Goal: Task Accomplishment & Management: Manage account settings

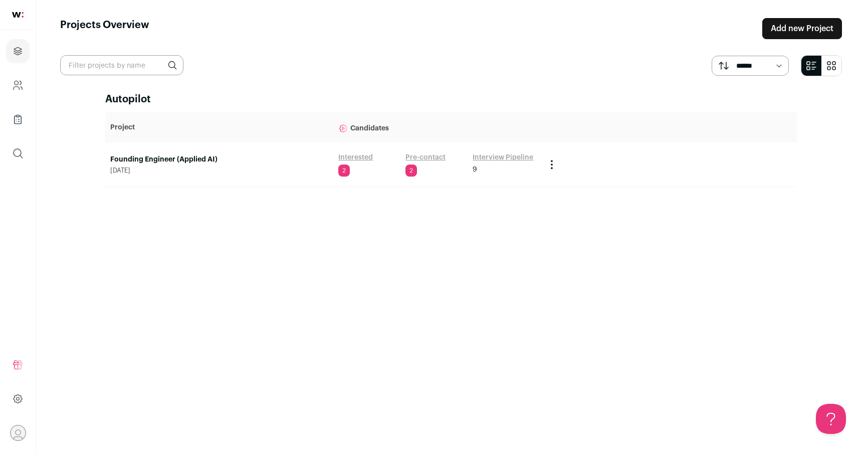
click at [165, 153] on td "Founding Engineer (Applied AI) [DATE]" at bounding box center [219, 164] width 228 height 45
click at [162, 155] on link "Founding Engineer (Applied AI)" at bounding box center [219, 159] width 218 height 10
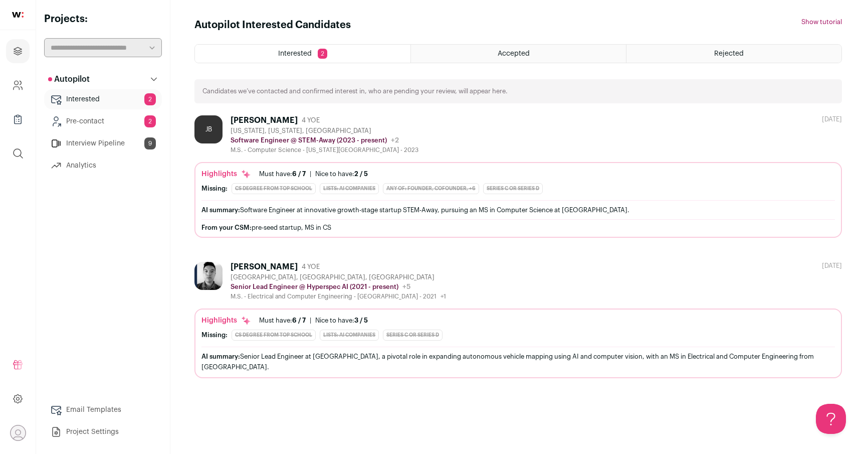
click at [98, 121] on link "Pre-contact 2" at bounding box center [103, 121] width 118 height 20
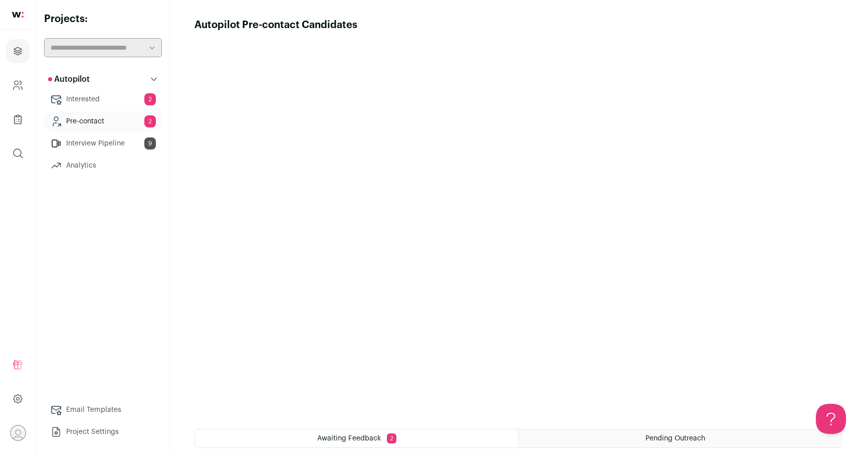
click at [95, 143] on link "Interview Pipeline 9" at bounding box center [103, 143] width 118 height 20
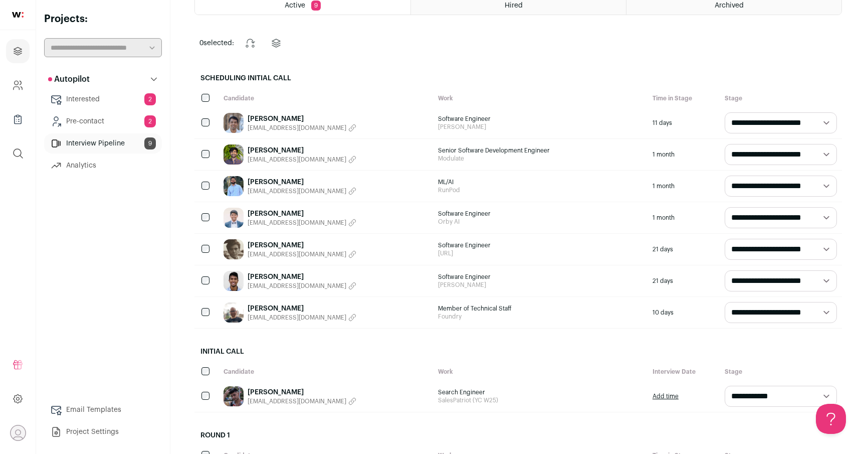
scroll to position [80, 0]
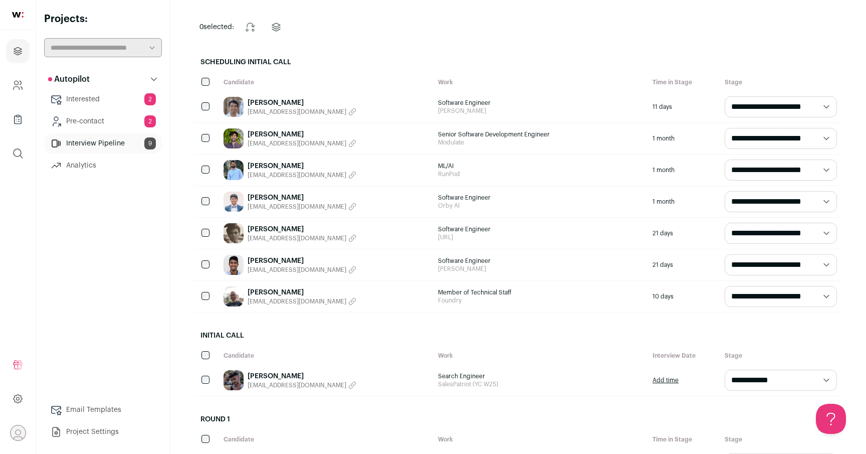
click at [277, 261] on link "[PERSON_NAME]" at bounding box center [302, 261] width 109 height 10
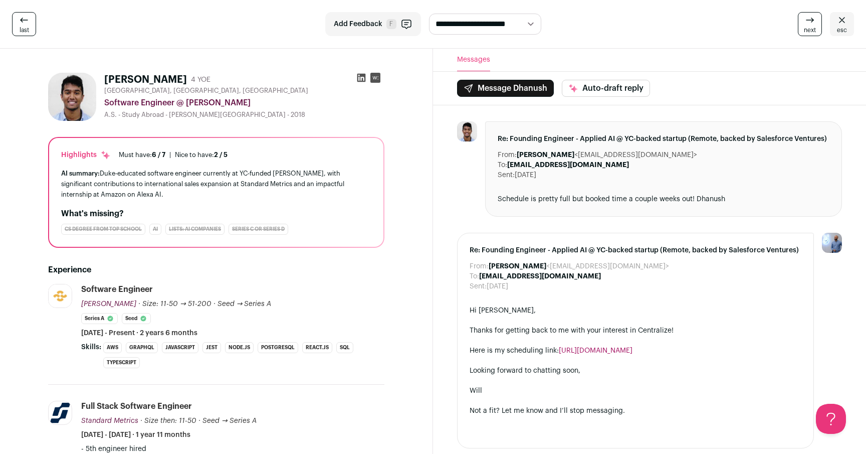
click at [361, 79] on icon at bounding box center [361, 78] width 10 height 10
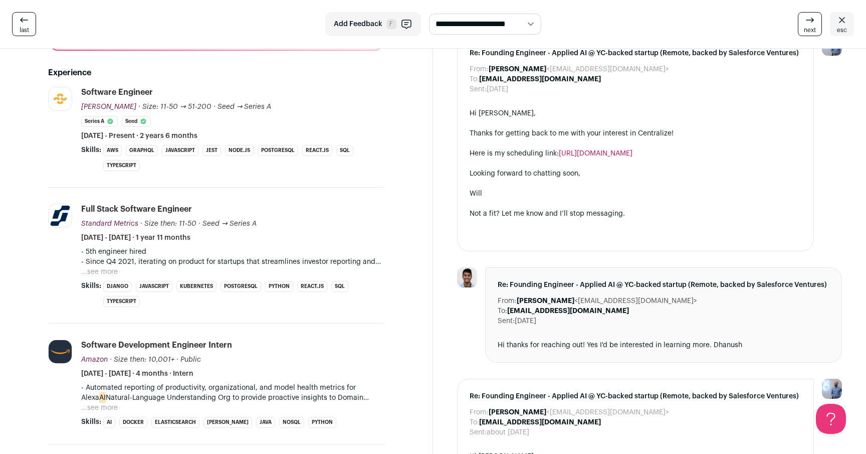
scroll to position [222, 0]
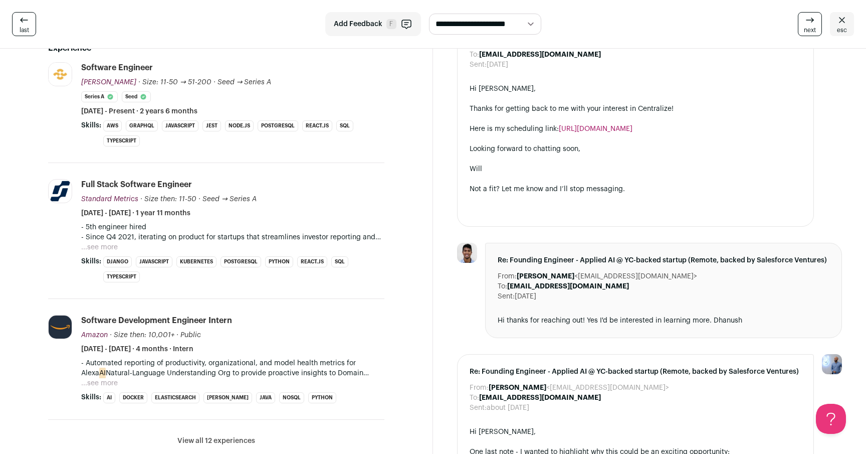
click at [326, 285] on li "Standard Metrics [DOMAIN_NAME] Add to company list Public / Private Private Val…" at bounding box center [216, 231] width 336 height 136
click at [111, 248] on button "...see more" at bounding box center [99, 247] width 37 height 10
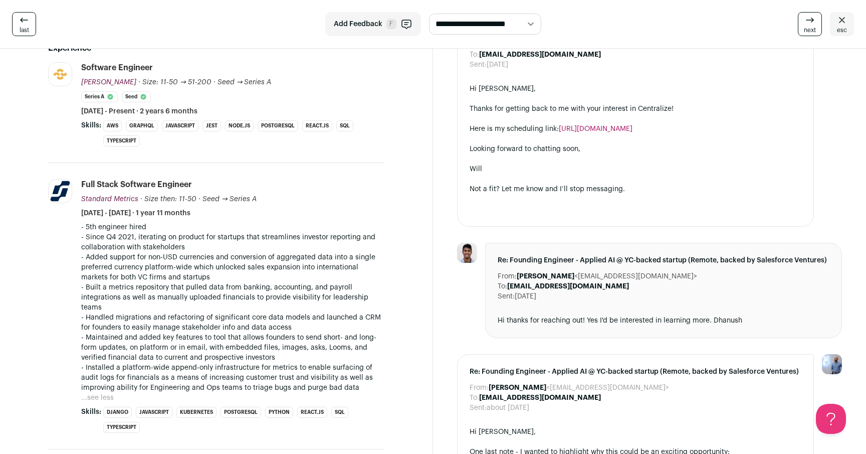
scroll to position [231, 0]
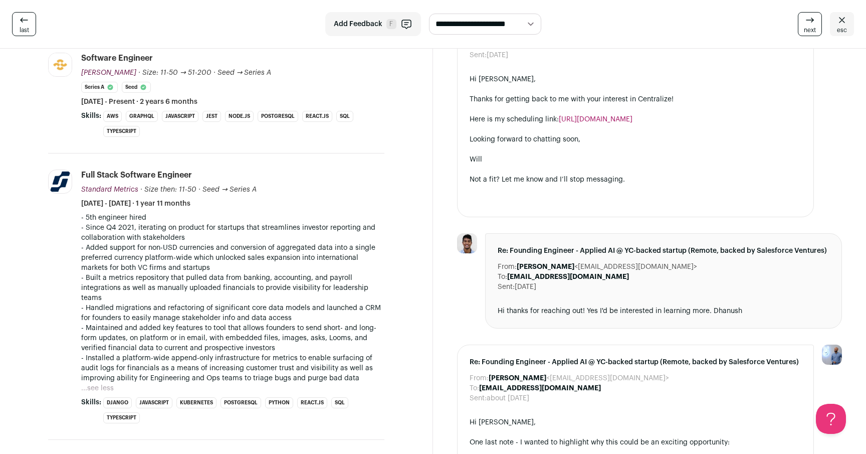
click at [240, 252] on p "- Added support for non-USD currencies and conversion of aggregated data into a…" at bounding box center [232, 258] width 303 height 30
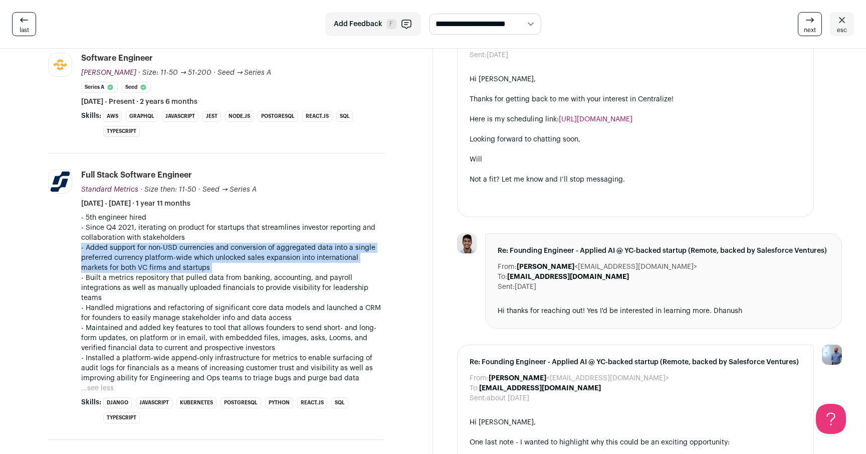
click at [254, 252] on p "- Added support for non-USD currencies and conversion of aggregated data into a…" at bounding box center [232, 258] width 303 height 30
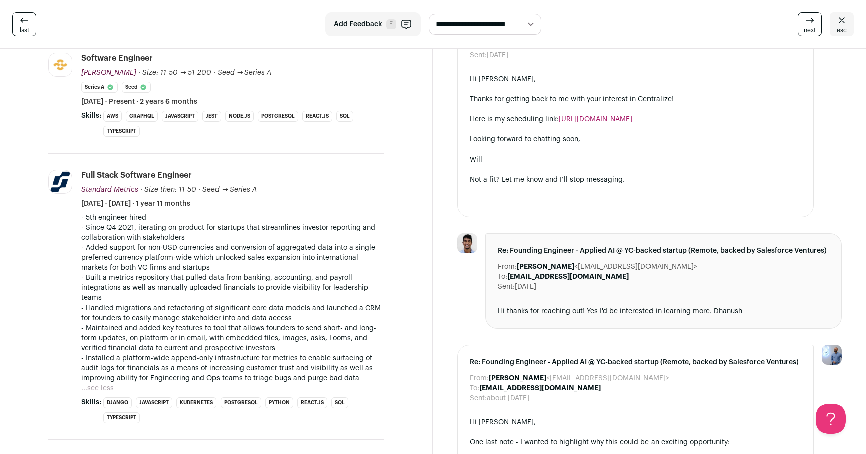
click at [254, 252] on p "- Added support for non-USD currencies and conversion of aggregated data into a…" at bounding box center [232, 258] width 303 height 30
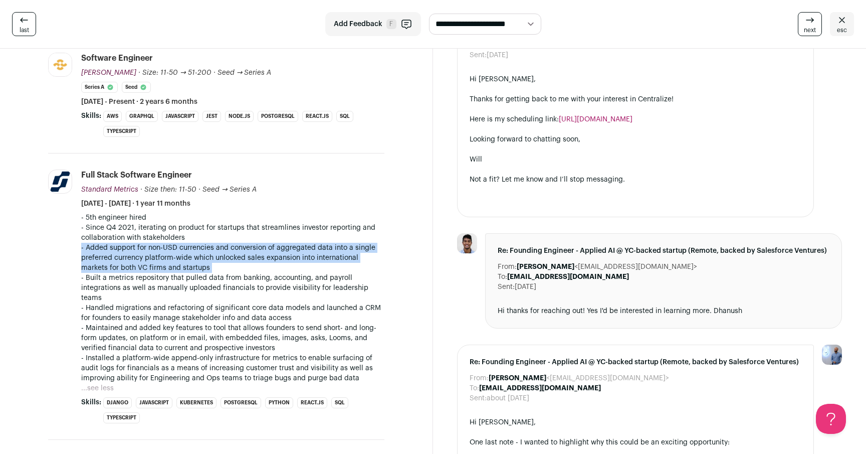
click at [271, 252] on p "- Added support for non-USD currencies and conversion of aggregated data into a…" at bounding box center [232, 258] width 303 height 30
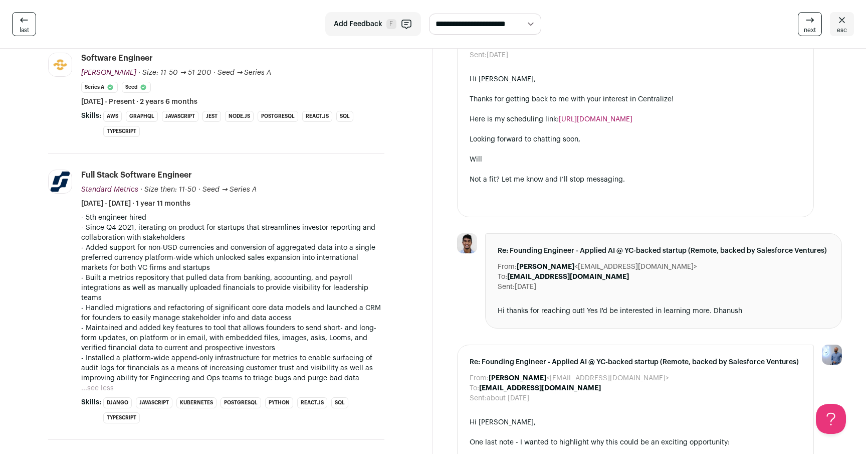
click at [271, 252] on p "- Added support for non-USD currencies and conversion of aggregated data into a…" at bounding box center [232, 258] width 303 height 30
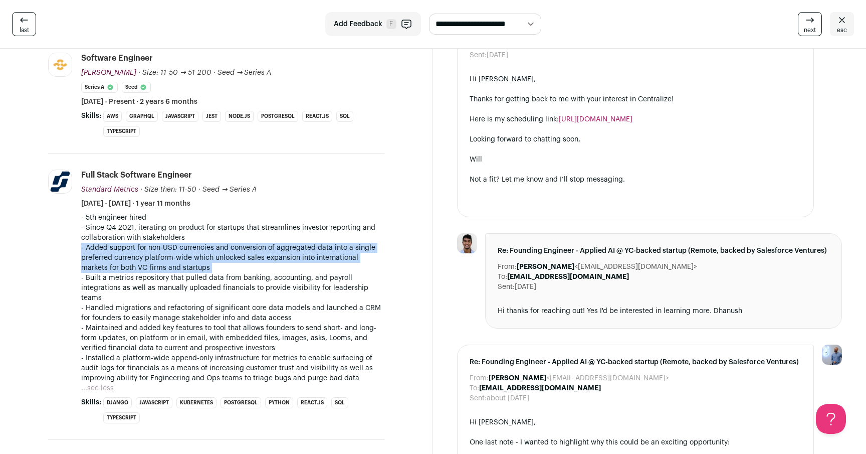
click at [282, 252] on p "- Added support for non-USD currencies and conversion of aggregated data into a…" at bounding box center [232, 258] width 303 height 30
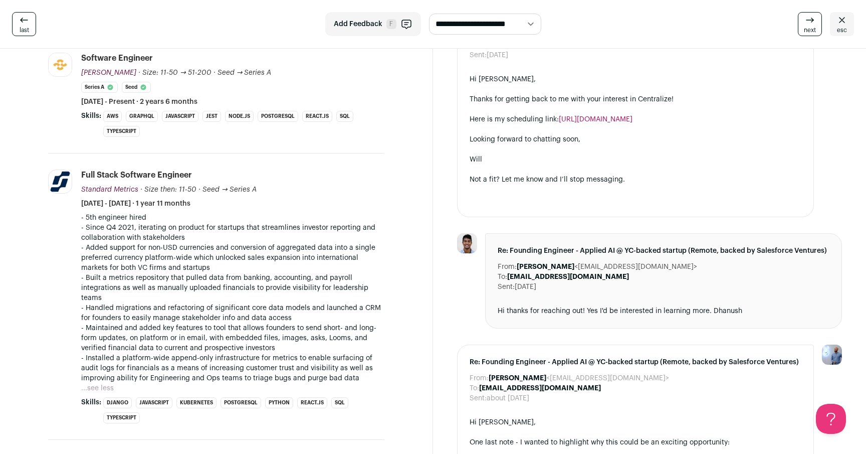
click at [282, 252] on p "- Added support for non-USD currencies and conversion of aggregated data into a…" at bounding box center [232, 258] width 303 height 30
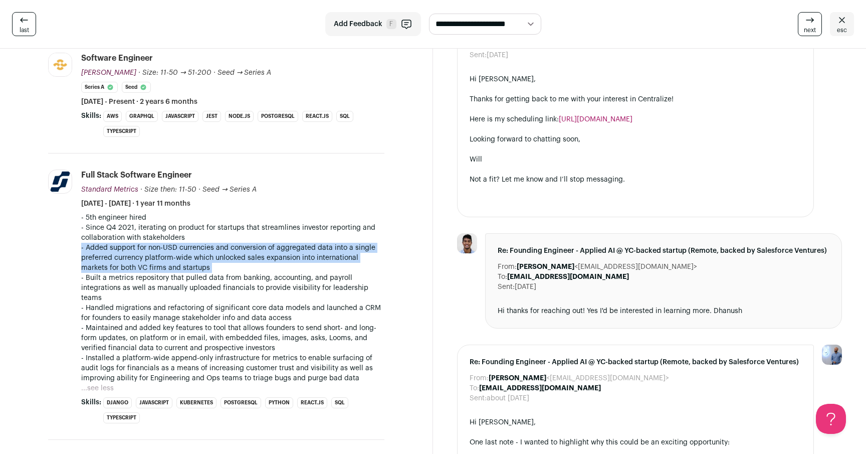
click at [249, 303] on p "- Handled migrations and refactoring of significant core data models and launch…" at bounding box center [232, 313] width 303 height 20
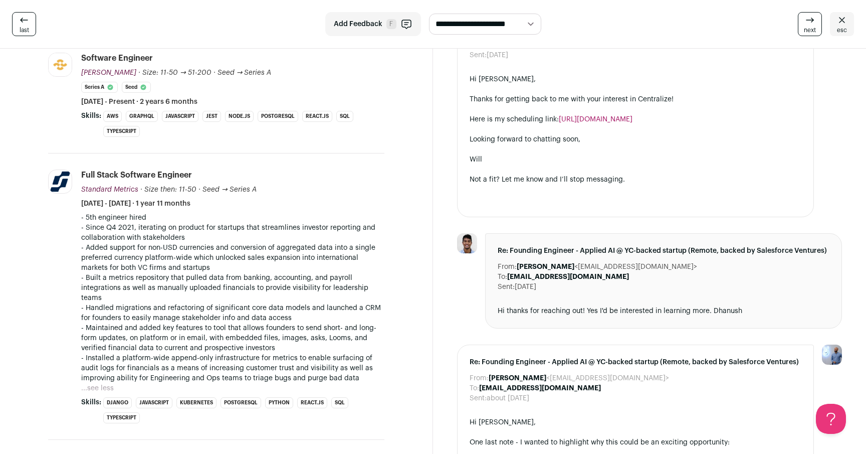
click at [249, 303] on p "- Handled migrations and refactoring of significant core data models and launch…" at bounding box center [232, 313] width 303 height 20
click at [252, 290] on p "- Built a metrics repository that pulled data from banking, accounting, and pay…" at bounding box center [232, 288] width 303 height 30
click at [322, 268] on p "- Added support for non-USD currencies and conversion of aggregated data into a…" at bounding box center [232, 258] width 303 height 30
click at [297, 275] on p "- Built a metrics repository that pulled data from banking, accounting, and pay…" at bounding box center [232, 288] width 303 height 30
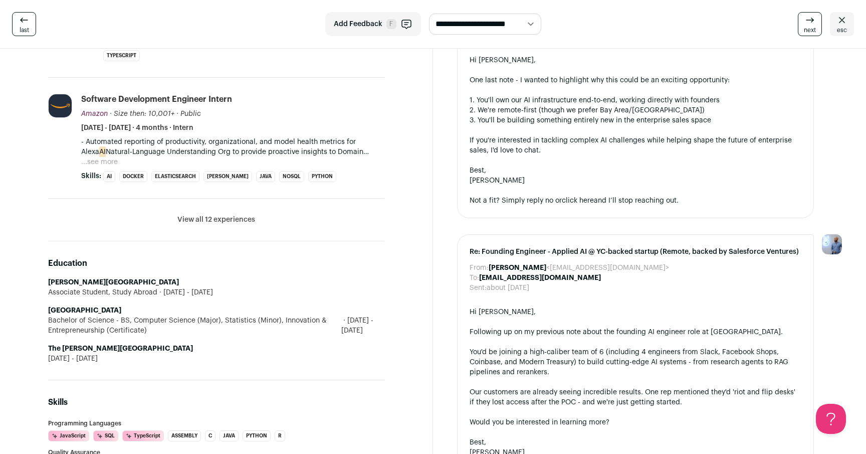
scroll to position [656, 0]
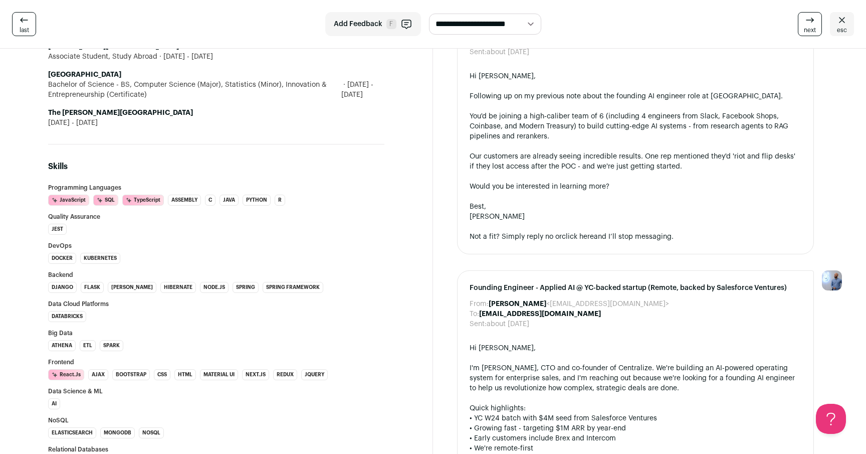
click at [598, 232] on div "Hi [PERSON_NAME], Following up on my previous note about the founding AI engine…" at bounding box center [636, 156] width 332 height 170
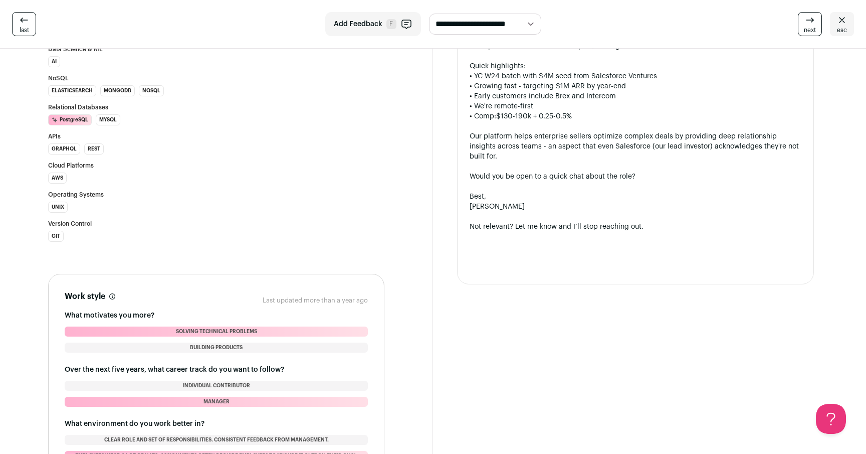
scroll to position [1203, 0]
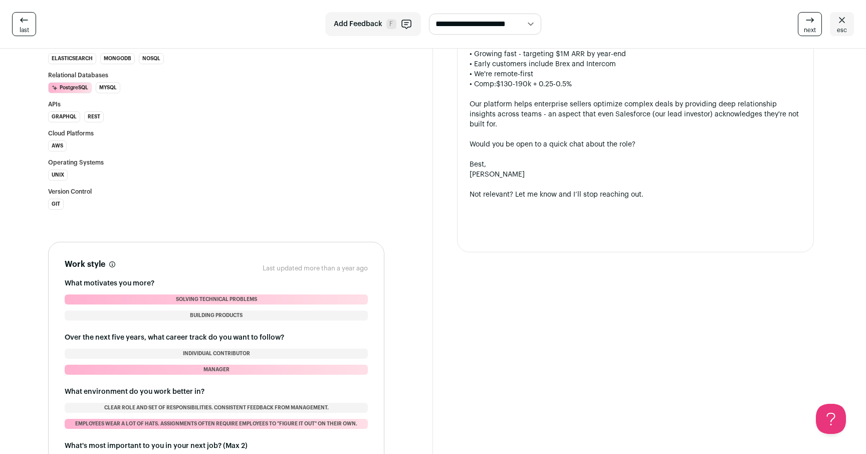
click at [607, 189] on div "Not relevant? Let me know and I’ll stop reaching out." at bounding box center [636, 194] width 332 height 10
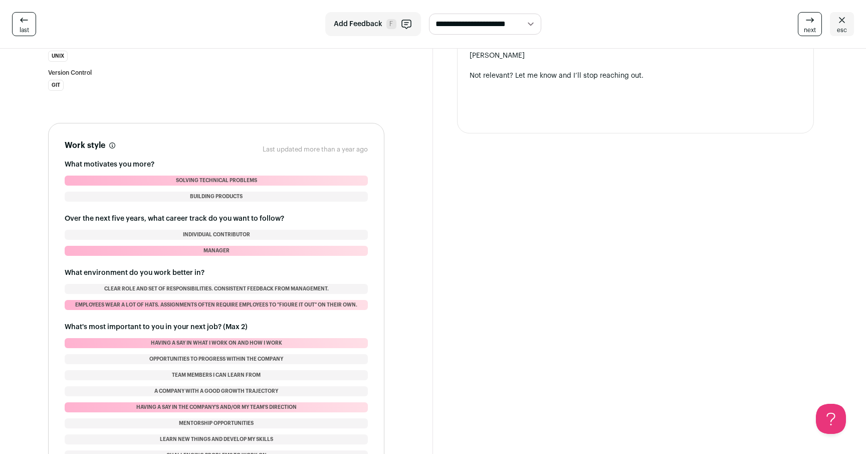
scroll to position [1363, 0]
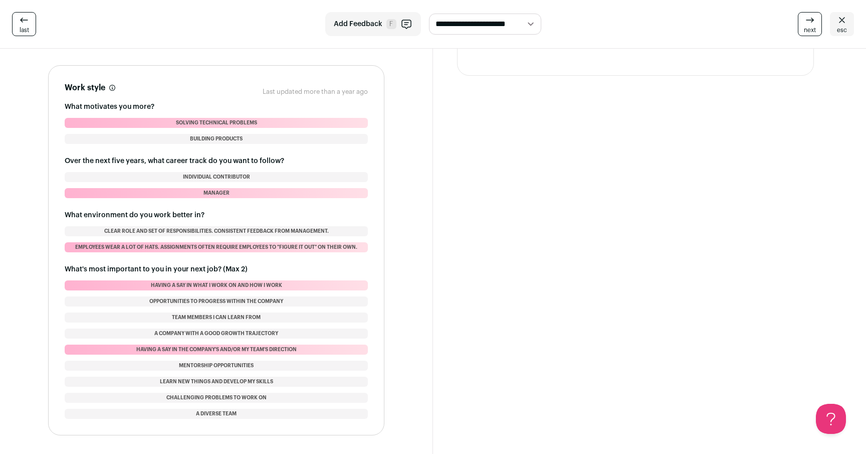
scroll to position [1383, 0]
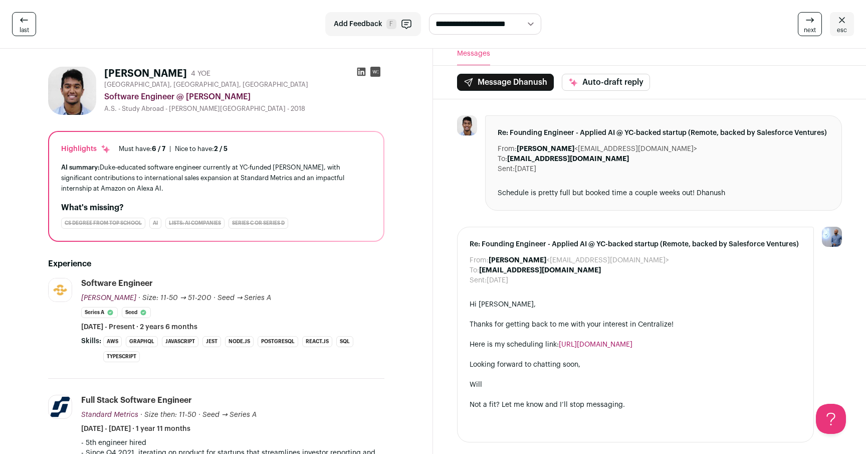
scroll to position [0, 0]
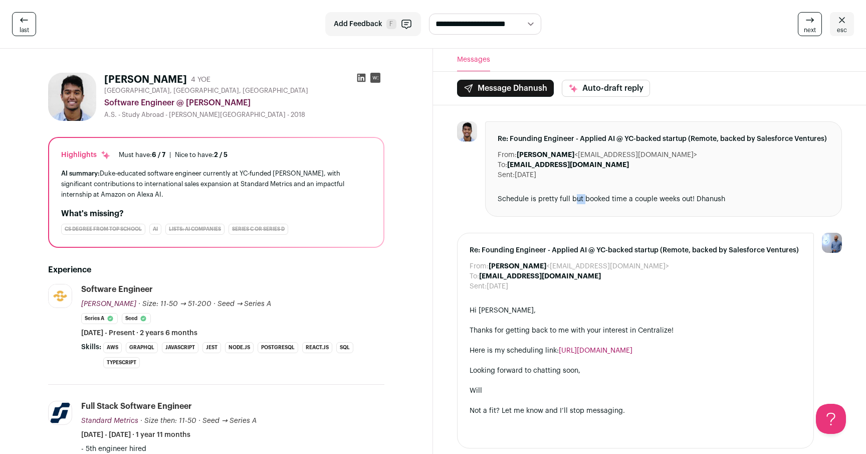
drag, startPoint x: 586, startPoint y: 195, endPoint x: 577, endPoint y: 196, distance: 9.1
click at [577, 196] on div "Schedule is pretty full but booked time a couple weeks out! Dhanush" at bounding box center [664, 199] width 332 height 10
click at [308, 96] on div "[GEOGRAPHIC_DATA], [GEOGRAPHIC_DATA], [GEOGRAPHIC_DATA] Software Engineer @ [GE…" at bounding box center [244, 103] width 280 height 32
click at [358, 77] on icon at bounding box center [361, 78] width 9 height 9
